Goal: Task Accomplishment & Management: Use online tool/utility

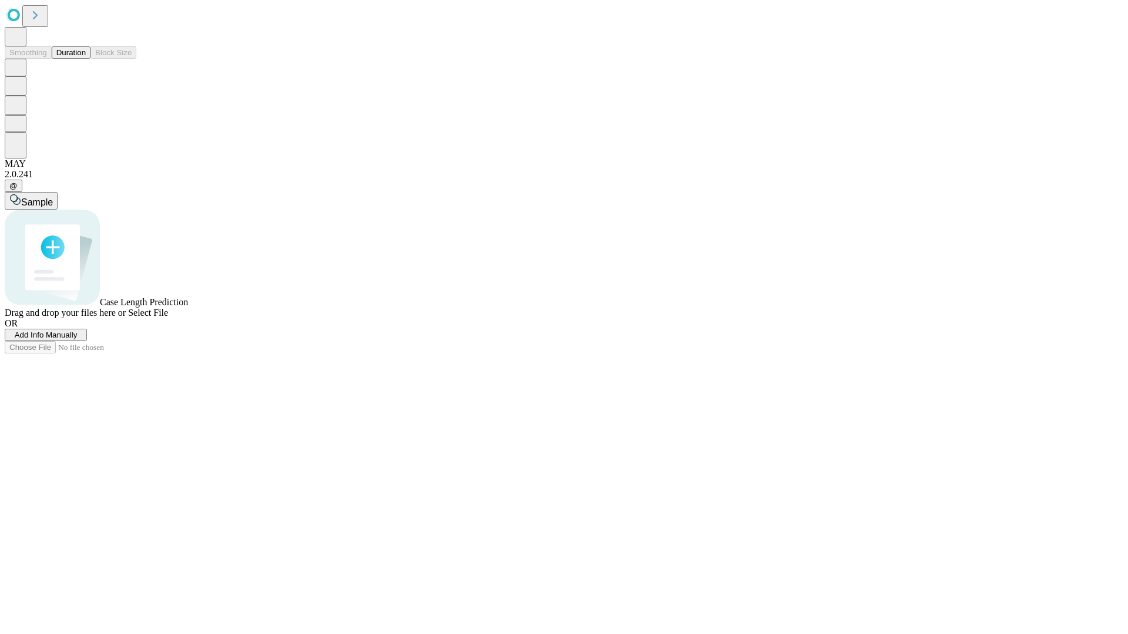
click at [86, 59] on button "Duration" at bounding box center [71, 52] width 39 height 12
click at [78, 340] on span "Add Info Manually" at bounding box center [46, 335] width 63 height 9
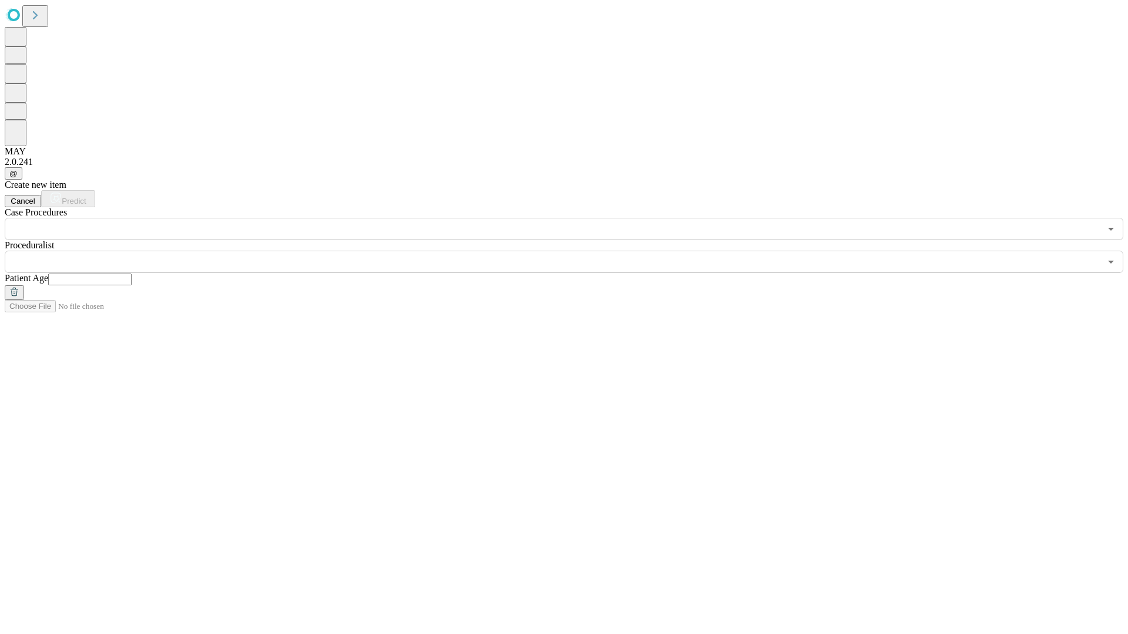
click at [132, 274] on input "text" at bounding box center [89, 280] width 83 height 12
type input "**"
click at [572, 251] on input "text" at bounding box center [553, 262] width 1096 height 22
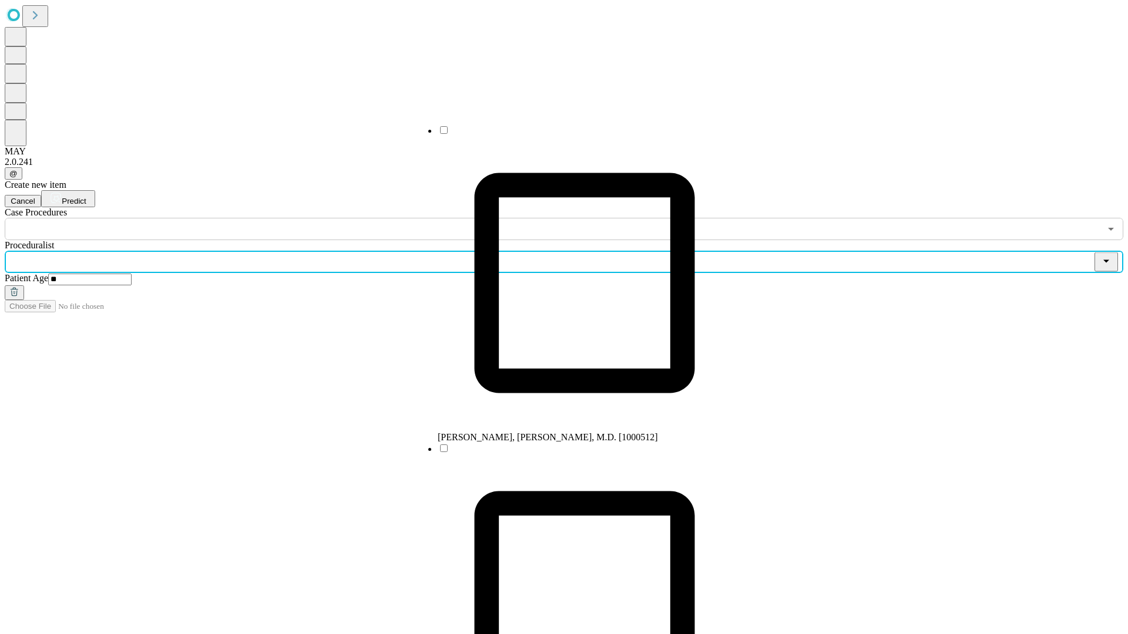
click at [573, 135] on li "[PERSON_NAME], [PERSON_NAME], M.D. [1000512]" at bounding box center [585, 284] width 294 height 318
